Goal: Find specific page/section: Find specific page/section

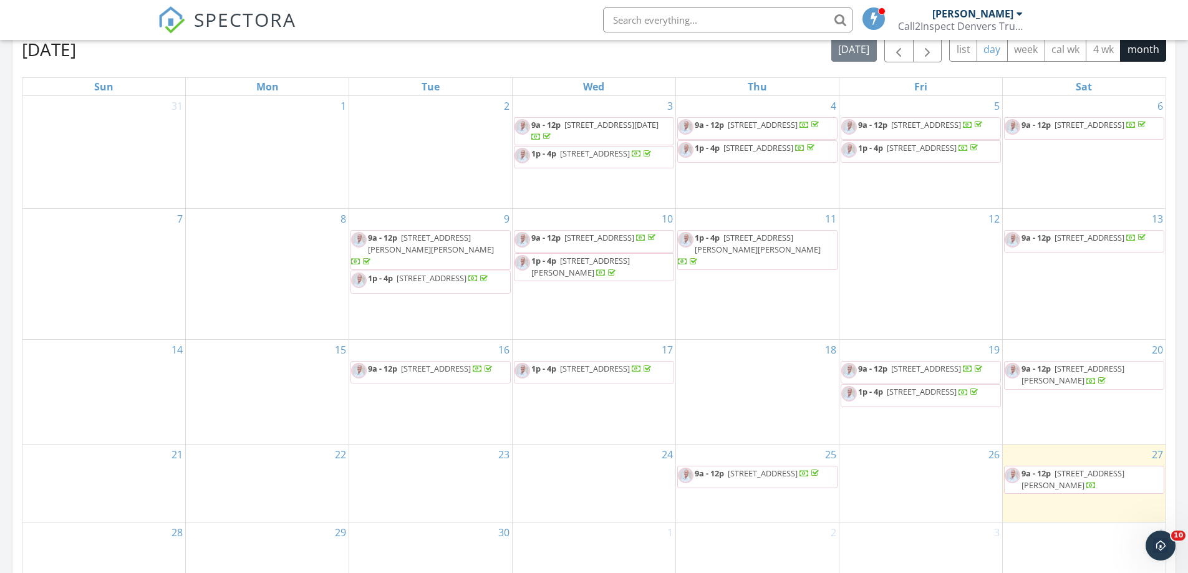
scroll to position [561, 0]
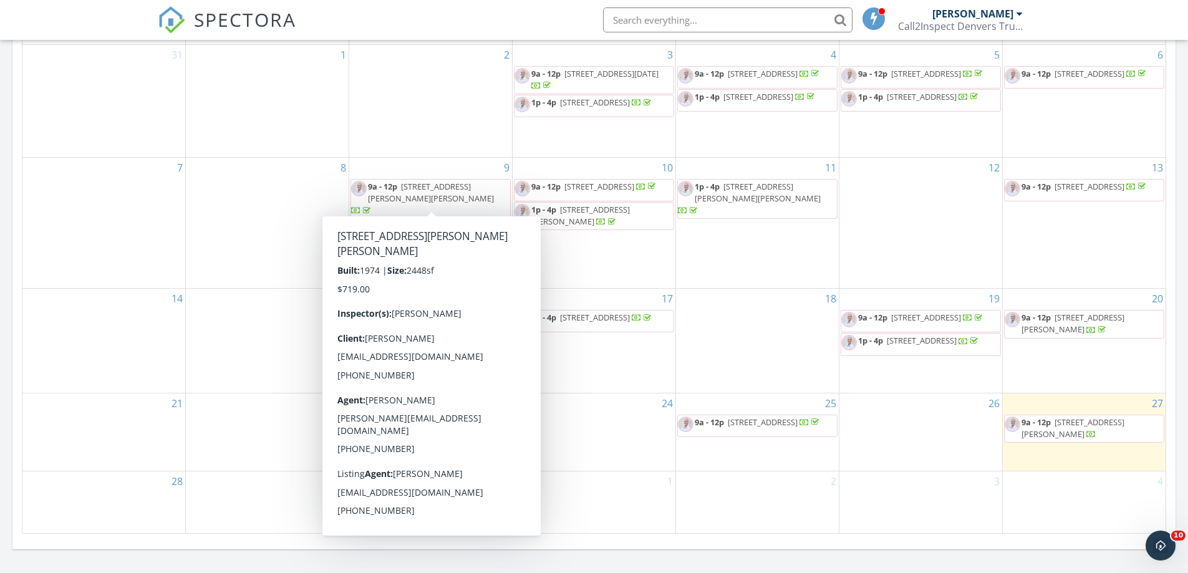
click at [425, 195] on span "8713 E Roundtree Ave, Greenwood Village 80111" at bounding box center [431, 192] width 126 height 23
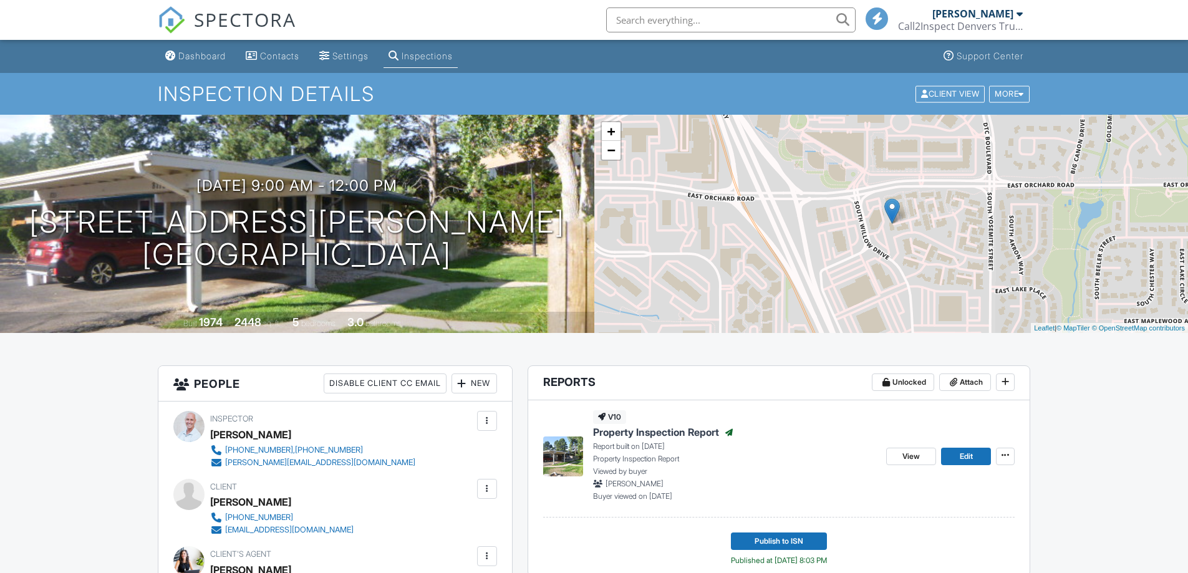
click at [639, 433] on span "Property Inspection Report" at bounding box center [656, 432] width 126 height 14
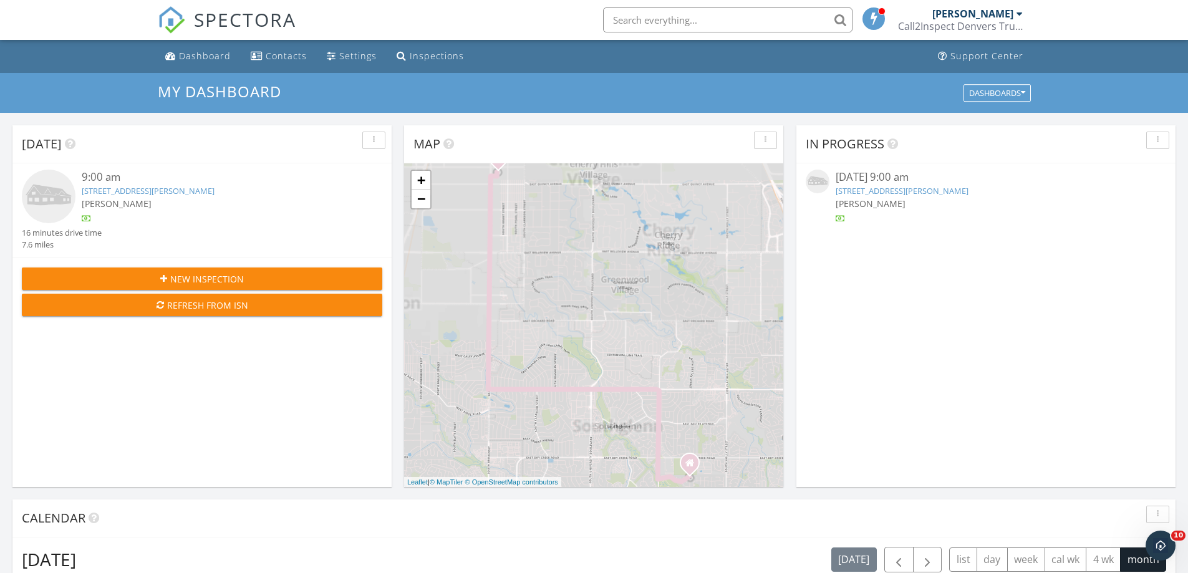
click at [584, 190] on link "4159 S Sherman St, Englewood, CO 80113" at bounding box center [902, 190] width 133 height 11
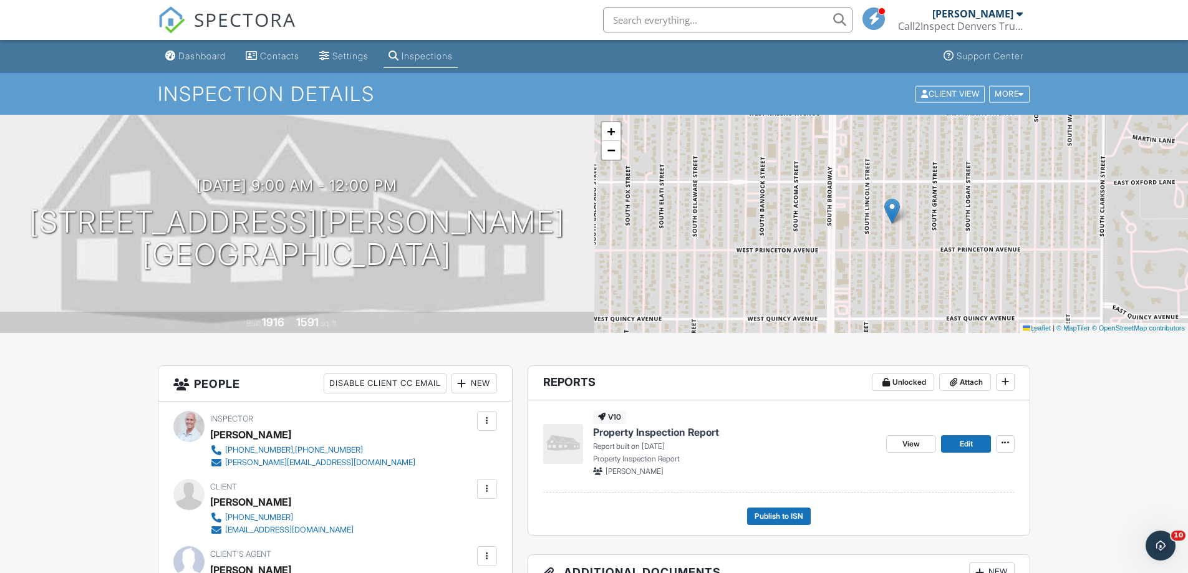
click at [636, 432] on span "Property Inspection Report" at bounding box center [656, 432] width 126 height 14
